Goal: Information Seeking & Learning: Learn about a topic

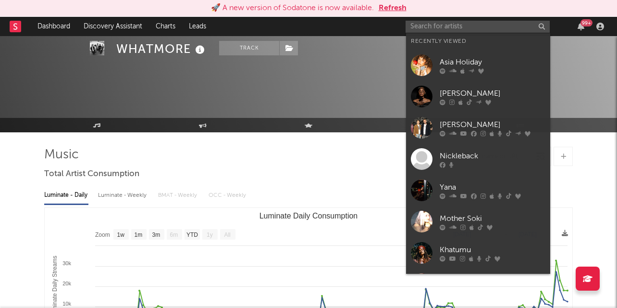
select select "1w"
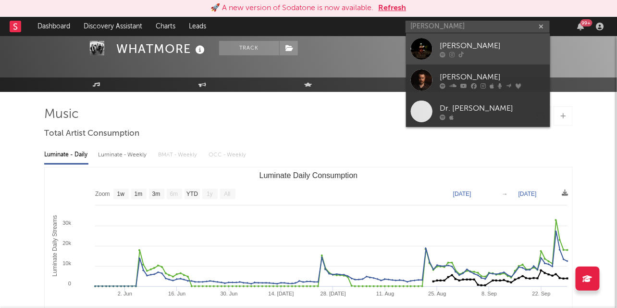
type input "davis cook"
click at [465, 42] on div "[PERSON_NAME]" at bounding box center [493, 46] width 106 height 12
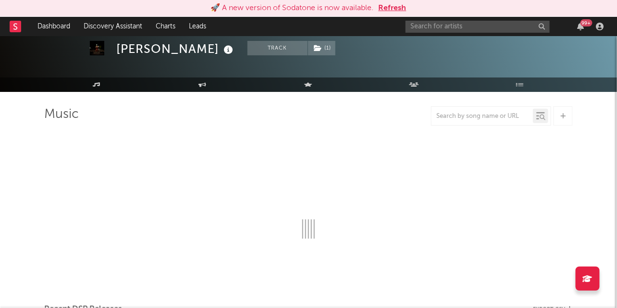
select select "1w"
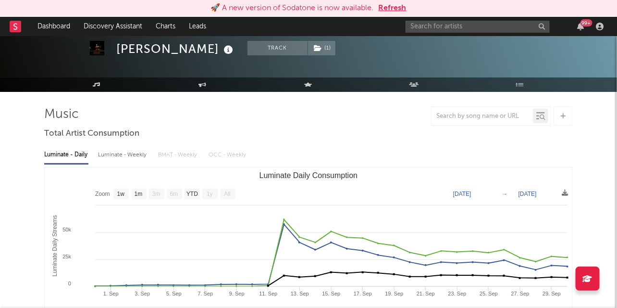
click at [390, 4] on button "Refresh" at bounding box center [393, 8] width 28 height 12
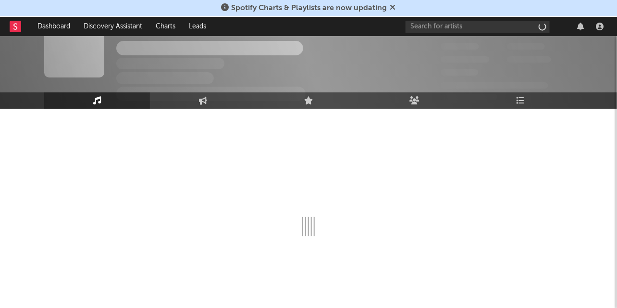
scroll to position [24, 0]
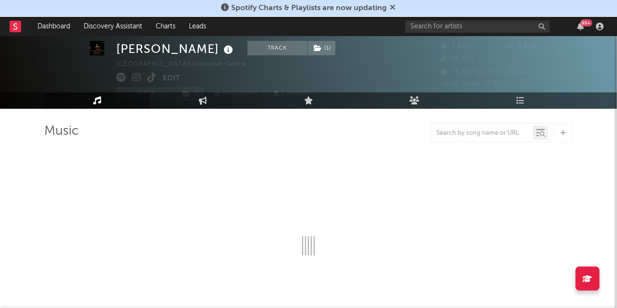
select select "1w"
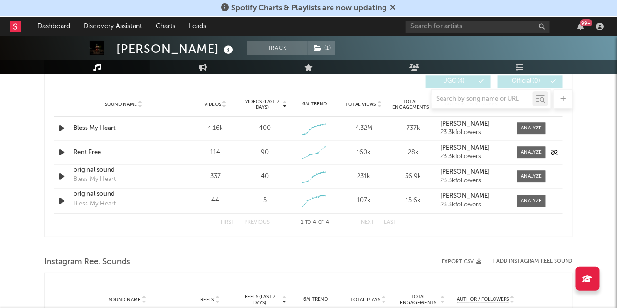
scroll to position [676, 0]
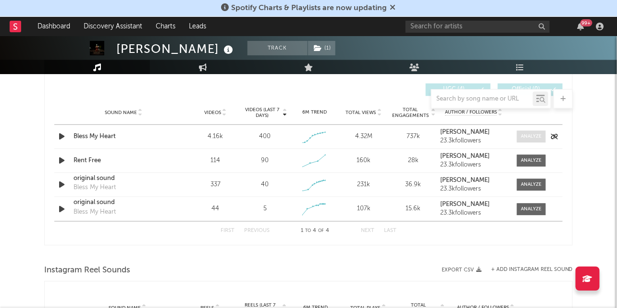
click at [531, 137] on div at bounding box center [532, 136] width 21 height 7
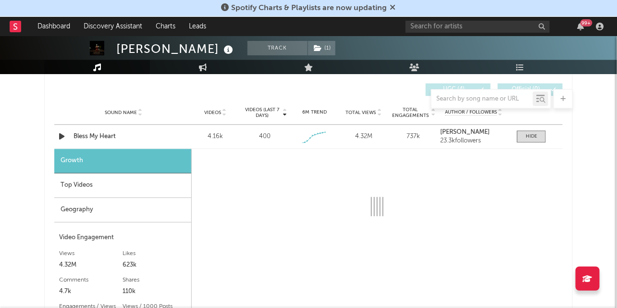
select select "1w"
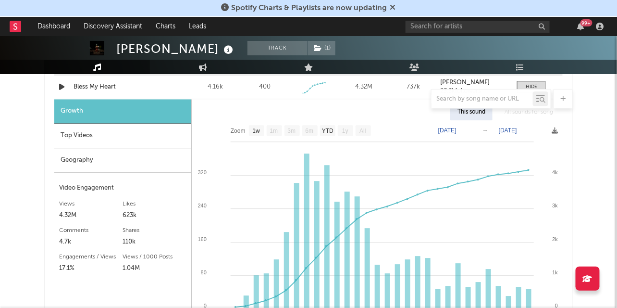
scroll to position [729, 0]
